Goal: Information Seeking & Learning: Learn about a topic

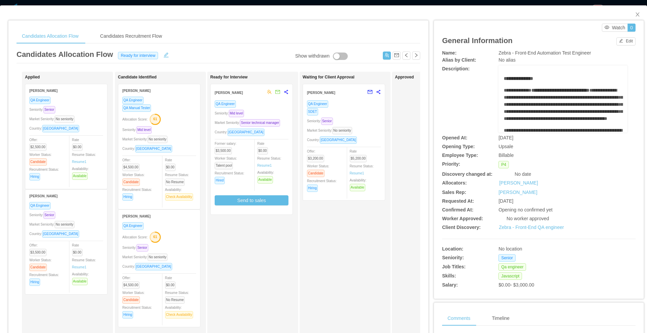
click at [362, 110] on div "SDET" at bounding box center [344, 112] width 74 height 8
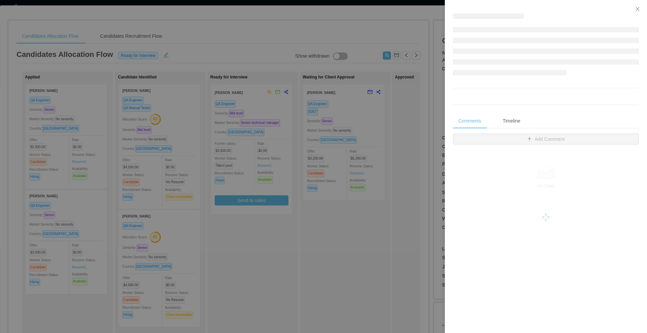
click at [362, 110] on div at bounding box center [323, 166] width 647 height 333
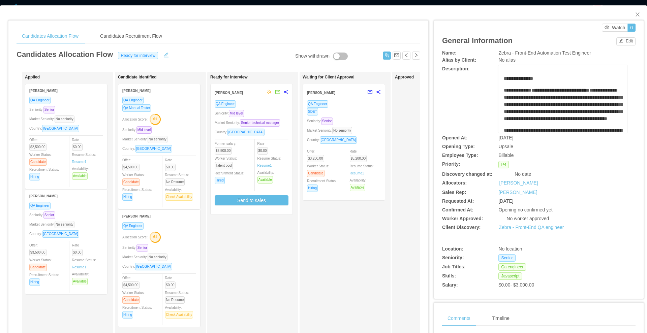
click at [362, 110] on div "SDET" at bounding box center [344, 112] width 74 height 8
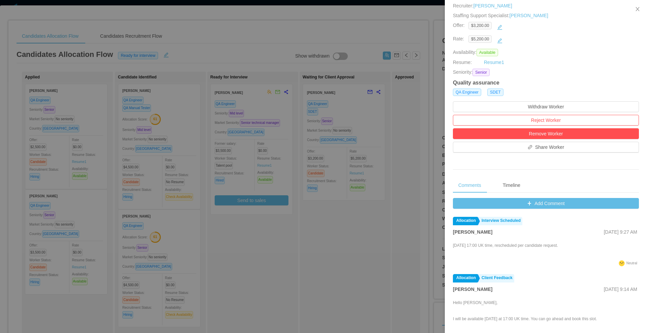
scroll to position [111, 0]
click at [527, 199] on button "Add Comment" at bounding box center [546, 203] width 186 height 11
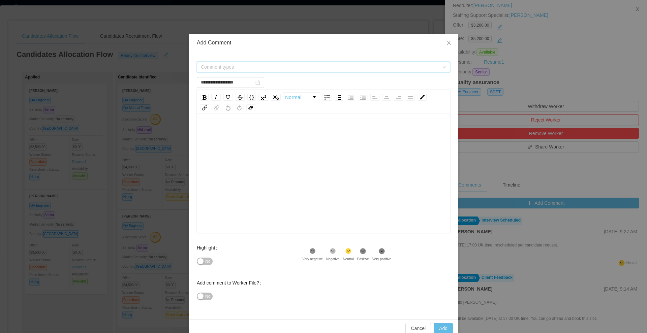
click at [242, 70] on span "Comment types" at bounding box center [320, 67] width 238 height 7
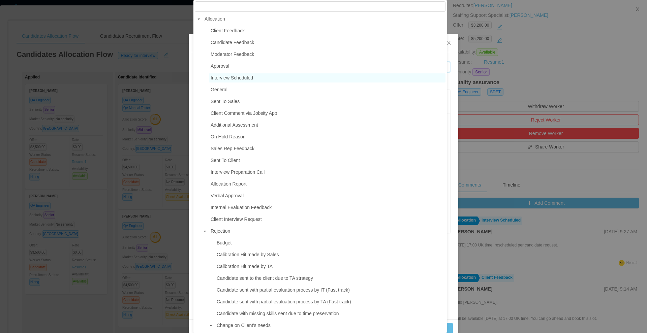
click at [238, 77] on span "Interview Scheduled" at bounding box center [231, 77] width 42 height 5
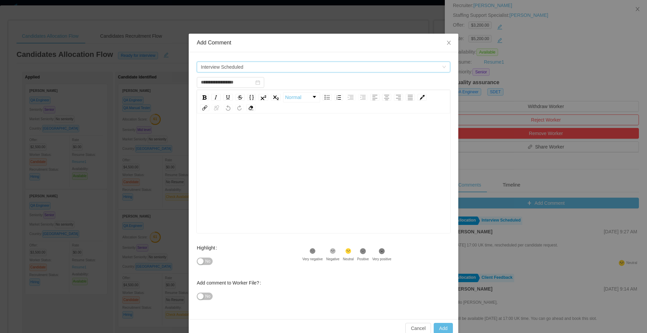
click at [241, 67] on span "Interview Scheduled" at bounding box center [321, 67] width 241 height 10
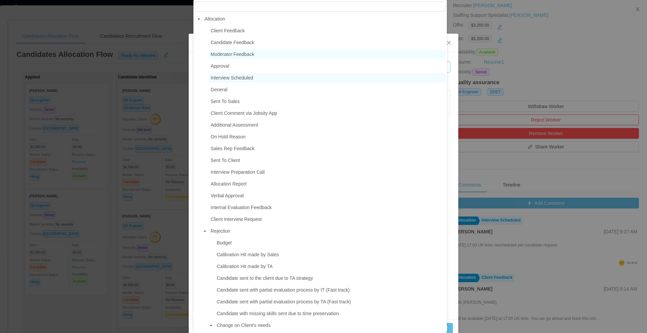
click at [243, 52] on span "Moderator Feedback" at bounding box center [231, 54] width 43 height 5
type input "**********"
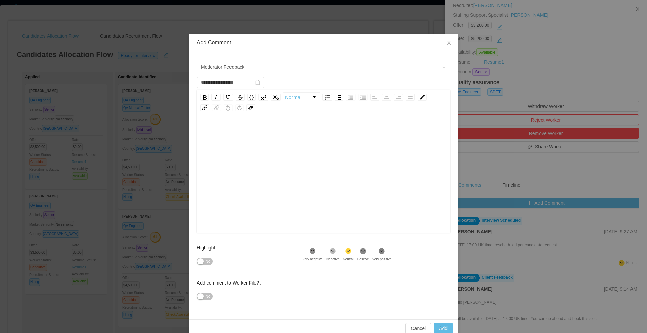
click at [243, 52] on div "**********" at bounding box center [323, 185] width 269 height 267
click at [242, 60] on div "Moderator Feedback" at bounding box center [323, 66] width 253 height 13
click at [231, 145] on div "rdw-editor" at bounding box center [323, 184] width 243 height 118
click at [199, 263] on button "No" at bounding box center [205, 261] width 16 height 7
click at [199, 297] on button "No" at bounding box center [205, 296] width 16 height 7
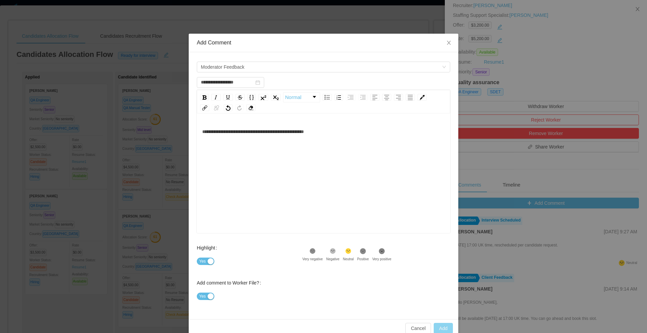
click at [435, 328] on button "Add" at bounding box center [442, 328] width 19 height 11
type input "**********"
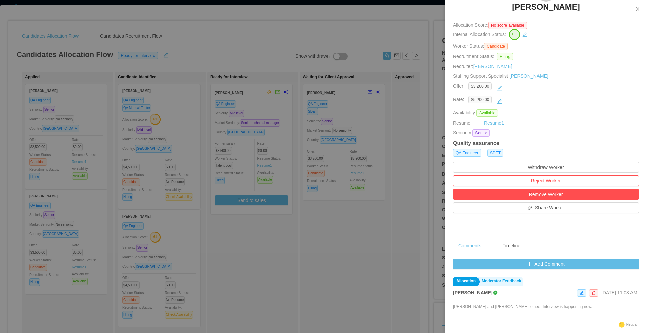
scroll to position [0, 0]
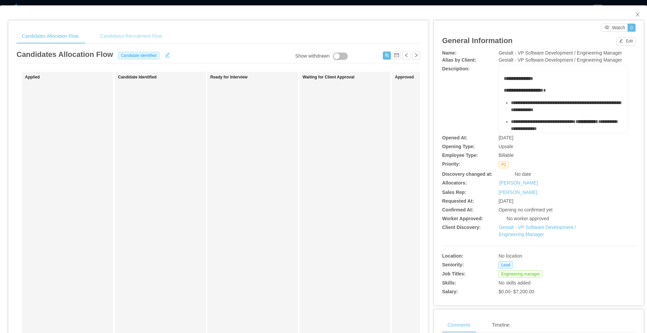
click at [121, 35] on div "Candidates Recruitment Flow" at bounding box center [131, 36] width 73 height 15
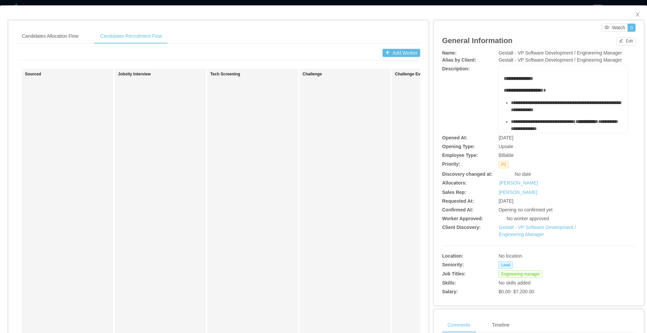
click at [55, 45] on div "Candidates Allocation Flow Candidates Recruitment Flow Candidates Allocation Fl…" at bounding box center [218, 220] width 403 height 382
click at [54, 42] on div "Candidates Allocation Flow" at bounding box center [50, 36] width 67 height 15
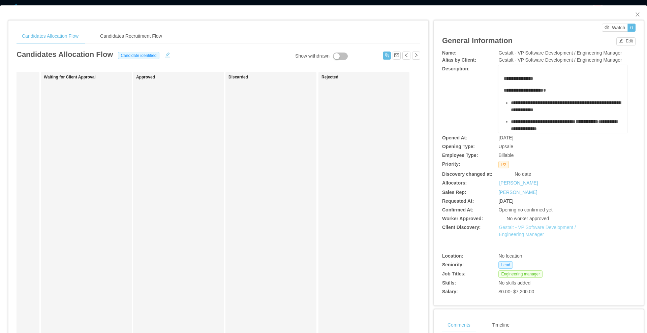
click at [502, 227] on link "Gestalt - VP Software Development / Engineering Manager" at bounding box center [536, 231] width 77 height 12
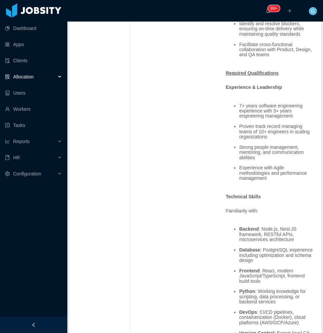
scroll to position [510, 0]
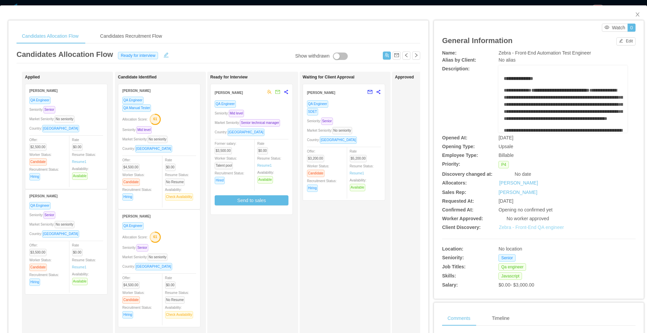
click at [520, 229] on link "Zebra - Front-End QA engineer" at bounding box center [530, 227] width 65 height 5
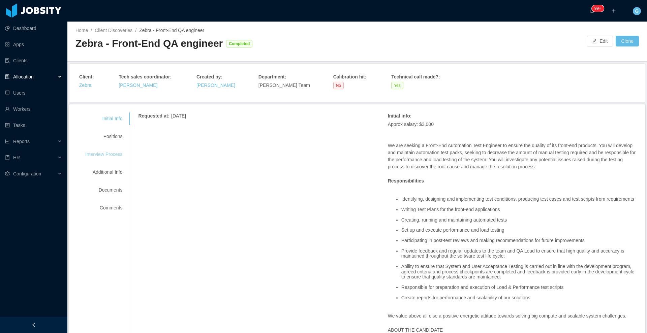
click at [101, 154] on div "Interview Process" at bounding box center [103, 154] width 53 height 12
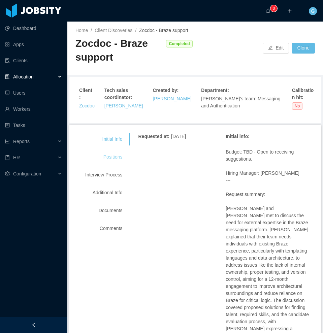
click at [117, 163] on div "Positions" at bounding box center [103, 157] width 53 height 12
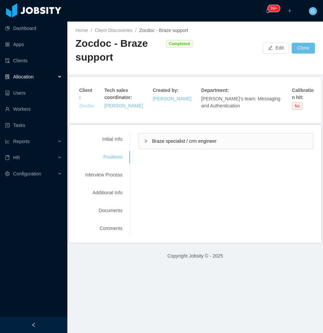
click at [90, 103] on link "Zocdoc" at bounding box center [86, 105] width 15 height 5
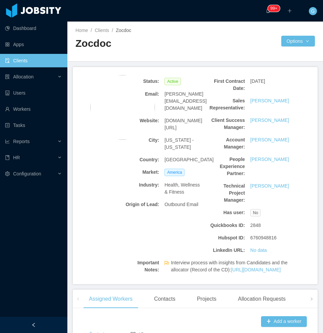
click at [174, 117] on span "[DOMAIN_NAME][URL]" at bounding box center [183, 124] width 38 height 14
